Goal: Information Seeking & Learning: Learn about a topic

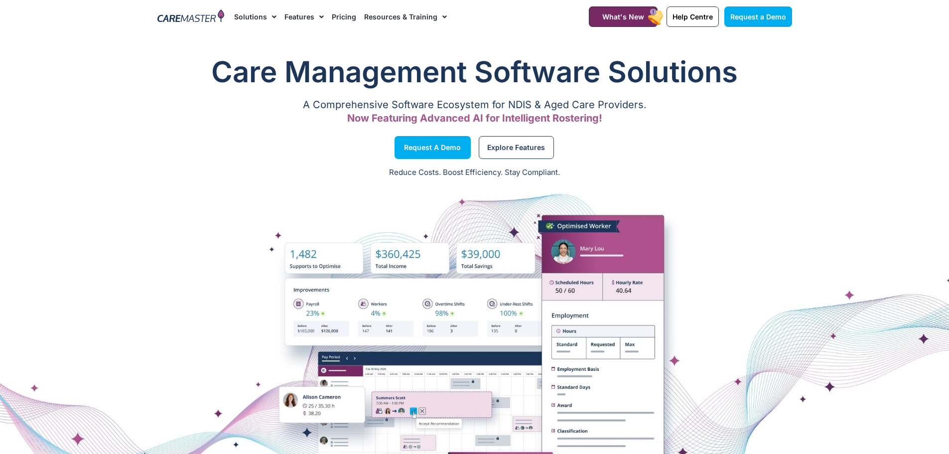
click at [334, 18] on link "Pricing" at bounding box center [344, 16] width 24 height 33
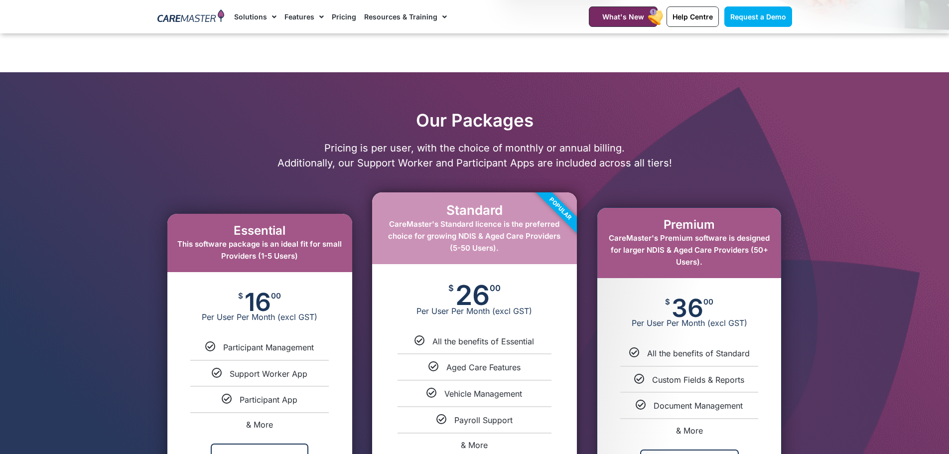
scroll to position [448, 0]
